Goal: Find specific page/section: Find specific page/section

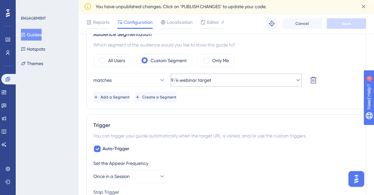
scroll to position [248, 0]
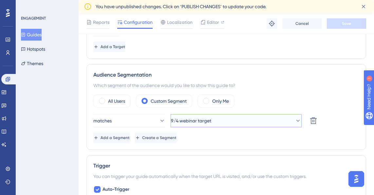
click at [233, 121] on button "9/4 webinar target" at bounding box center [236, 120] width 131 height 13
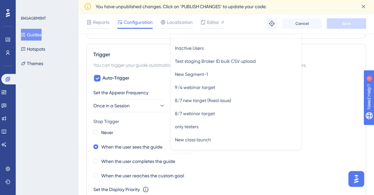
scroll to position [0, 0]
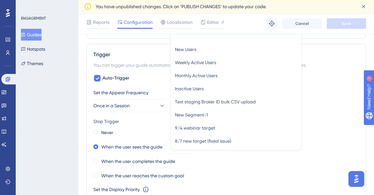
click at [313, 101] on div "Set the Appear Frequency Once in a Session" at bounding box center [226, 101] width 266 height 24
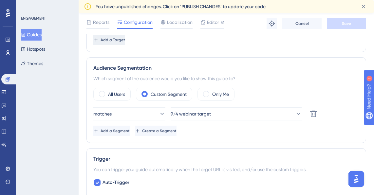
scroll to position [243, 0]
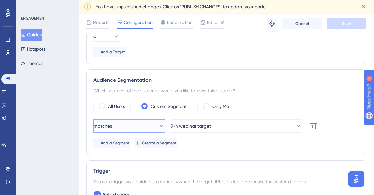
click at [122, 126] on button "matches" at bounding box center [129, 126] width 72 height 13
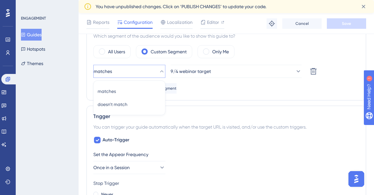
click at [67, 116] on div "ENGAGEMENT Guides Hotspots Themes" at bounding box center [47, 97] width 63 height 195
click at [177, 87] on span "Create a Segment" at bounding box center [159, 88] width 34 height 5
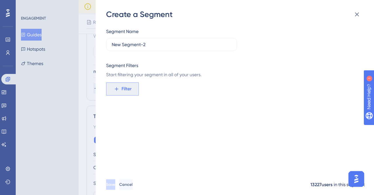
click at [130, 89] on span "Filter" at bounding box center [127, 89] width 10 height 8
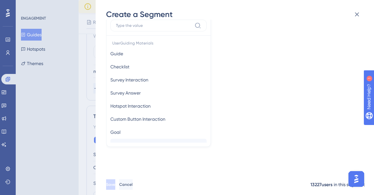
scroll to position [0, 0]
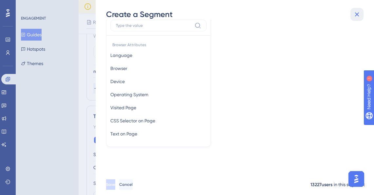
click at [362, 17] on button at bounding box center [357, 14] width 13 height 13
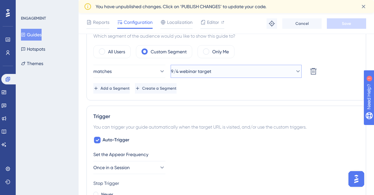
click at [242, 73] on button "9/4 webinar target" at bounding box center [236, 71] width 131 height 13
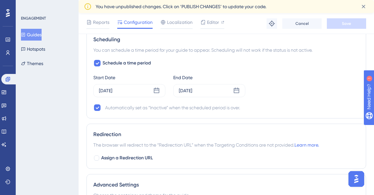
scroll to position [588, 0]
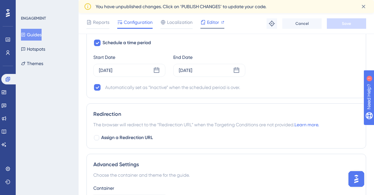
click at [207, 24] on span "Editor" at bounding box center [213, 22] width 12 height 8
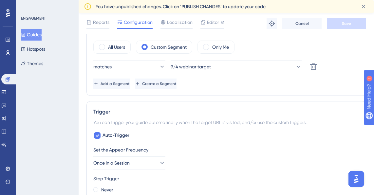
scroll to position [302, 0]
